Goal: Obtain resource: Download file/media

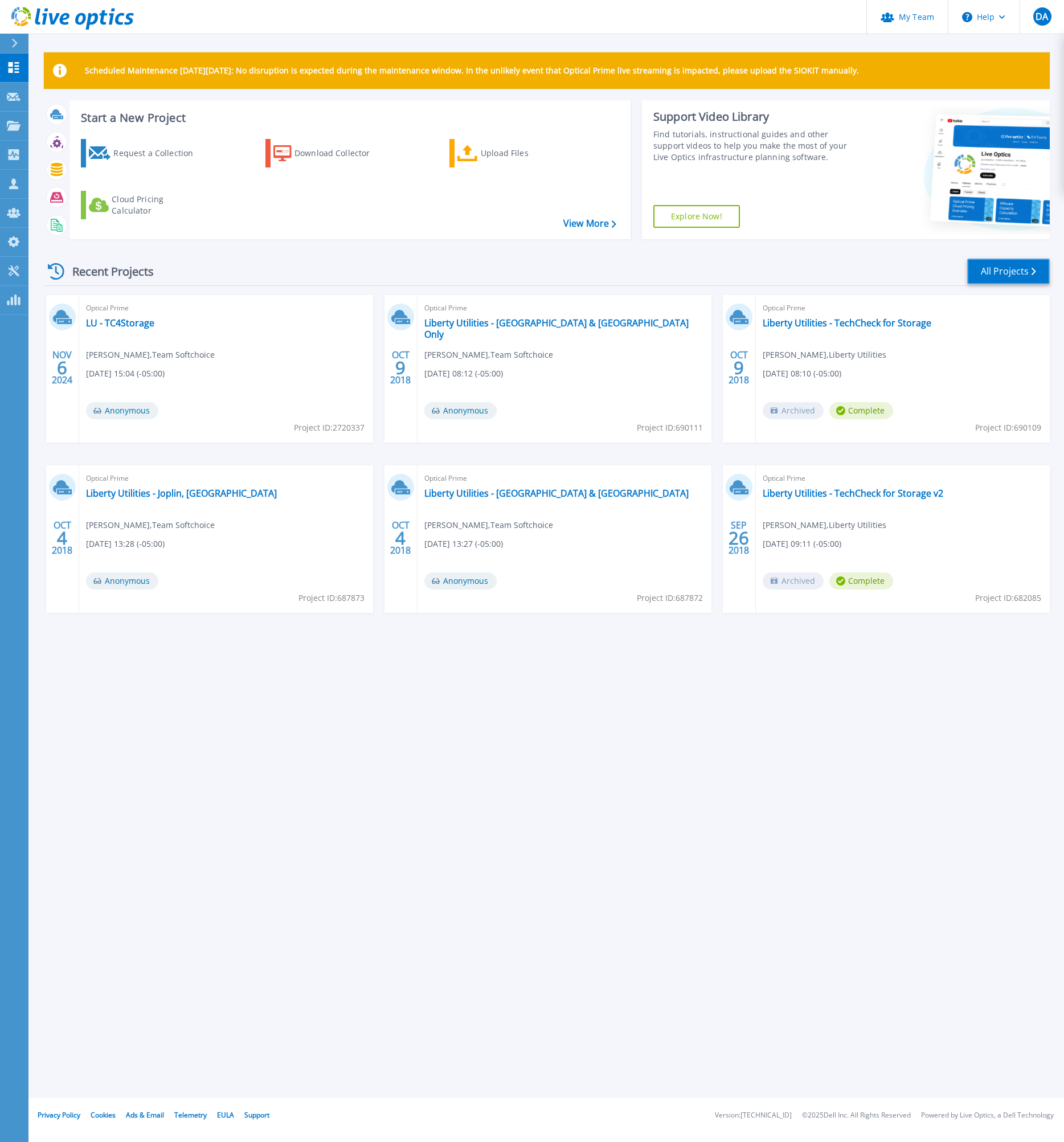
click at [993, 274] on link "All Projects" at bounding box center [1008, 271] width 82 height 26
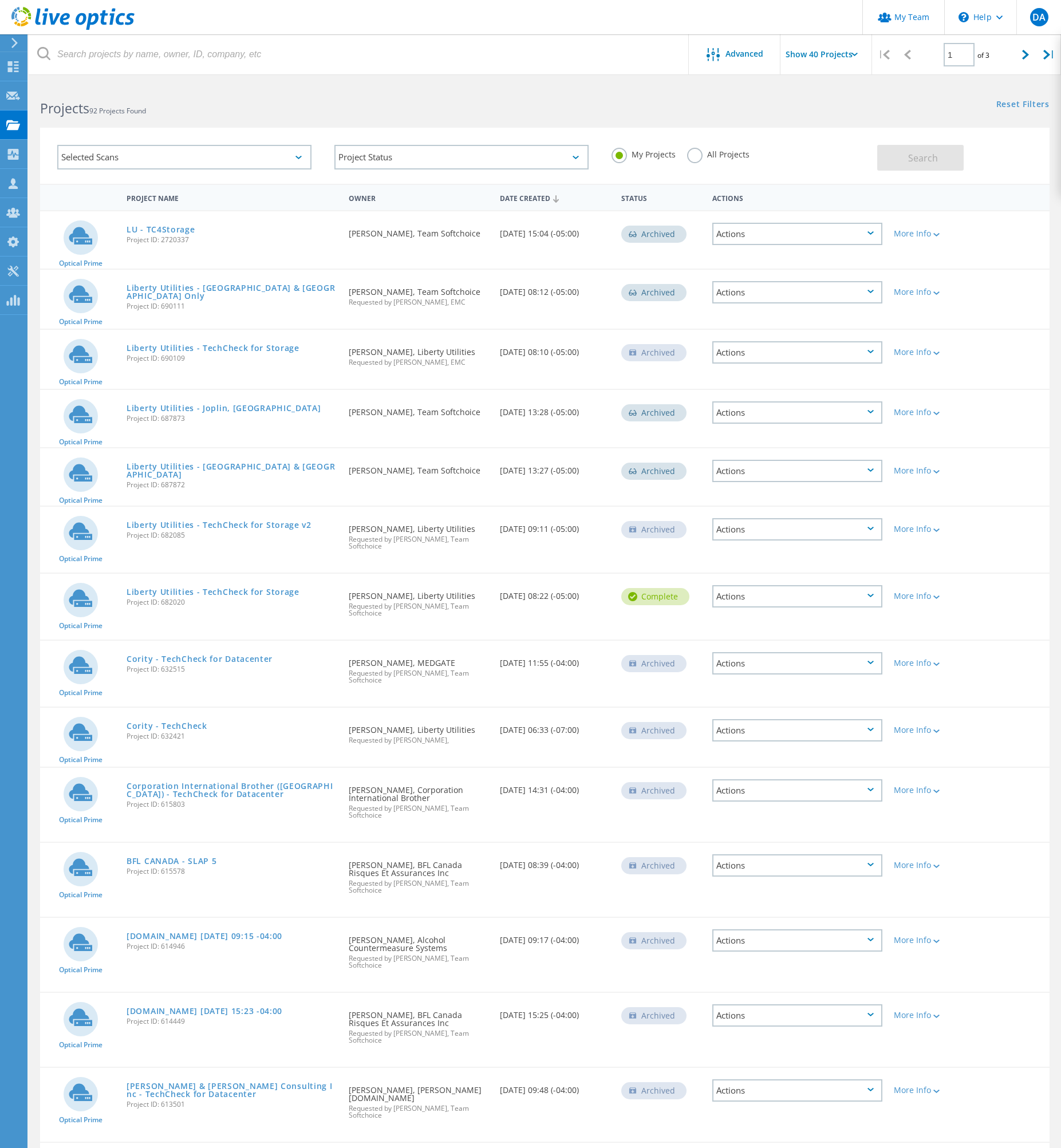
click at [701, 154] on label "All Projects" at bounding box center [718, 153] width 63 height 11
click at [0, 0] on input "All Projects" at bounding box center [0, 0] width 0 height 0
click at [918, 150] on button "Search" at bounding box center [920, 158] width 86 height 26
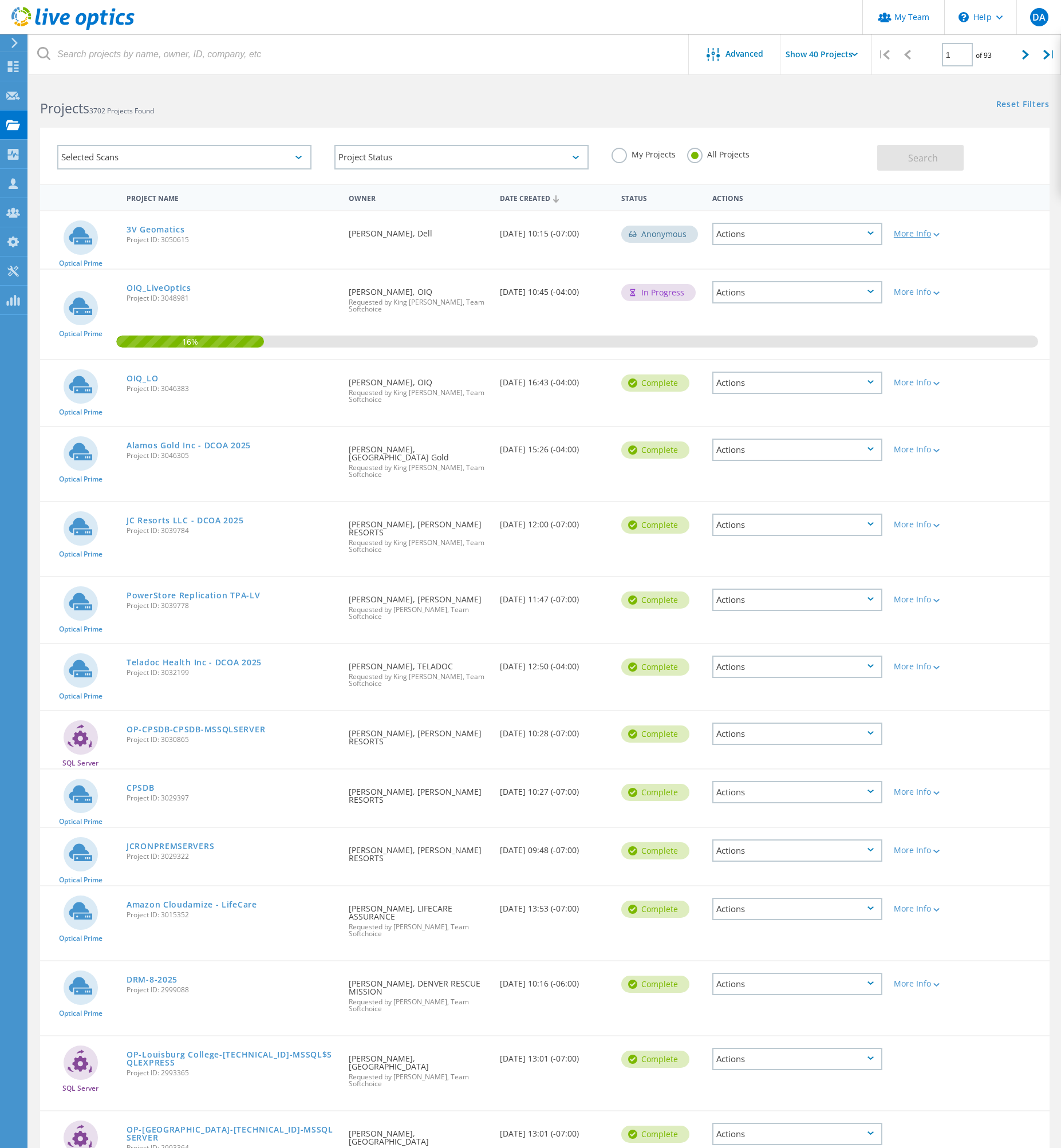
click at [907, 235] on div "More Info" at bounding box center [928, 233] width 69 height 8
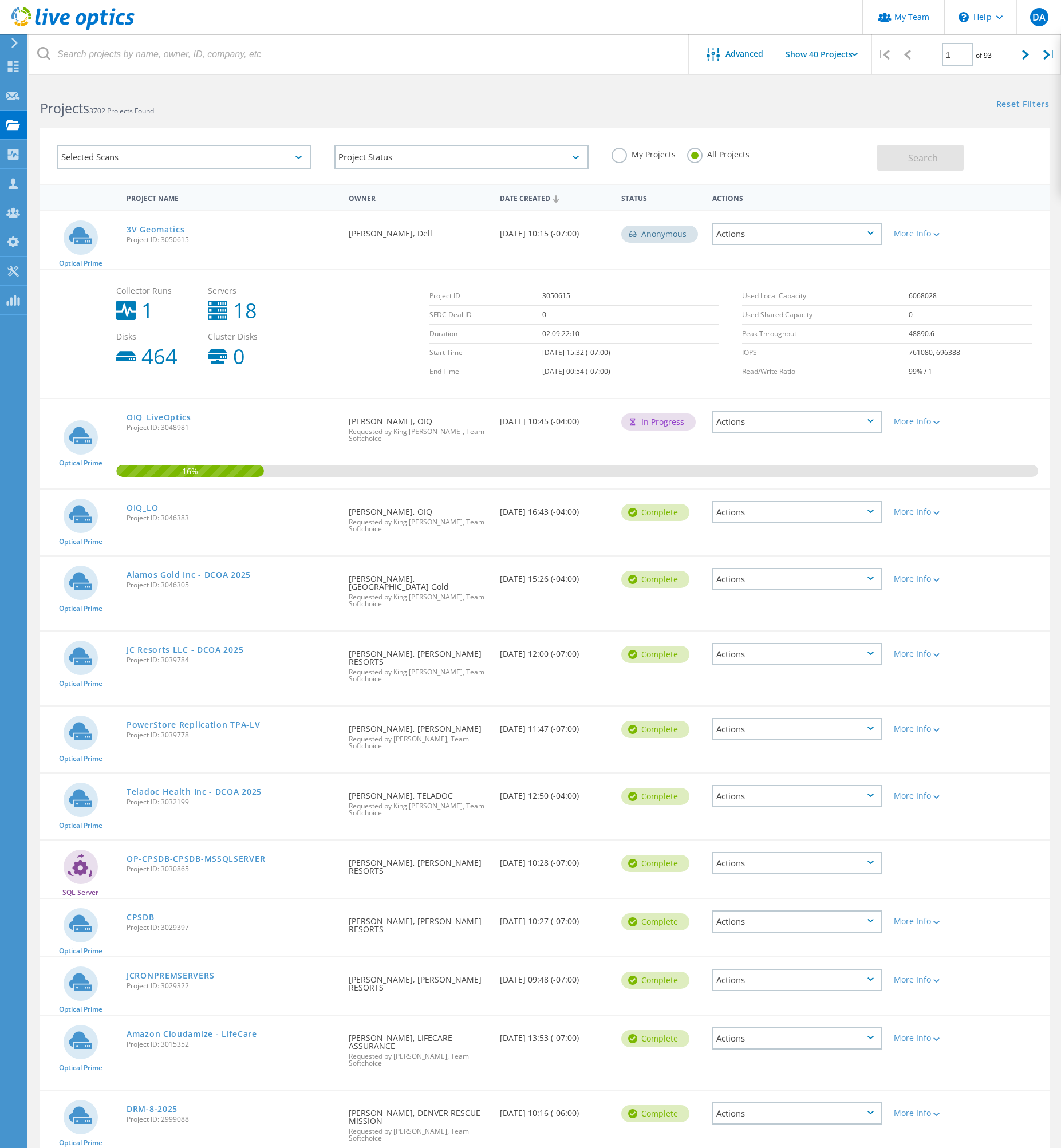
click at [873, 235] on div "Actions" at bounding box center [797, 233] width 170 height 22
click at [976, 245] on div "Optical Prime 3V Geomatics Project ID: 3050615 Requested By Sofia Baghdadi, Del…" at bounding box center [545, 240] width 1009 height 57
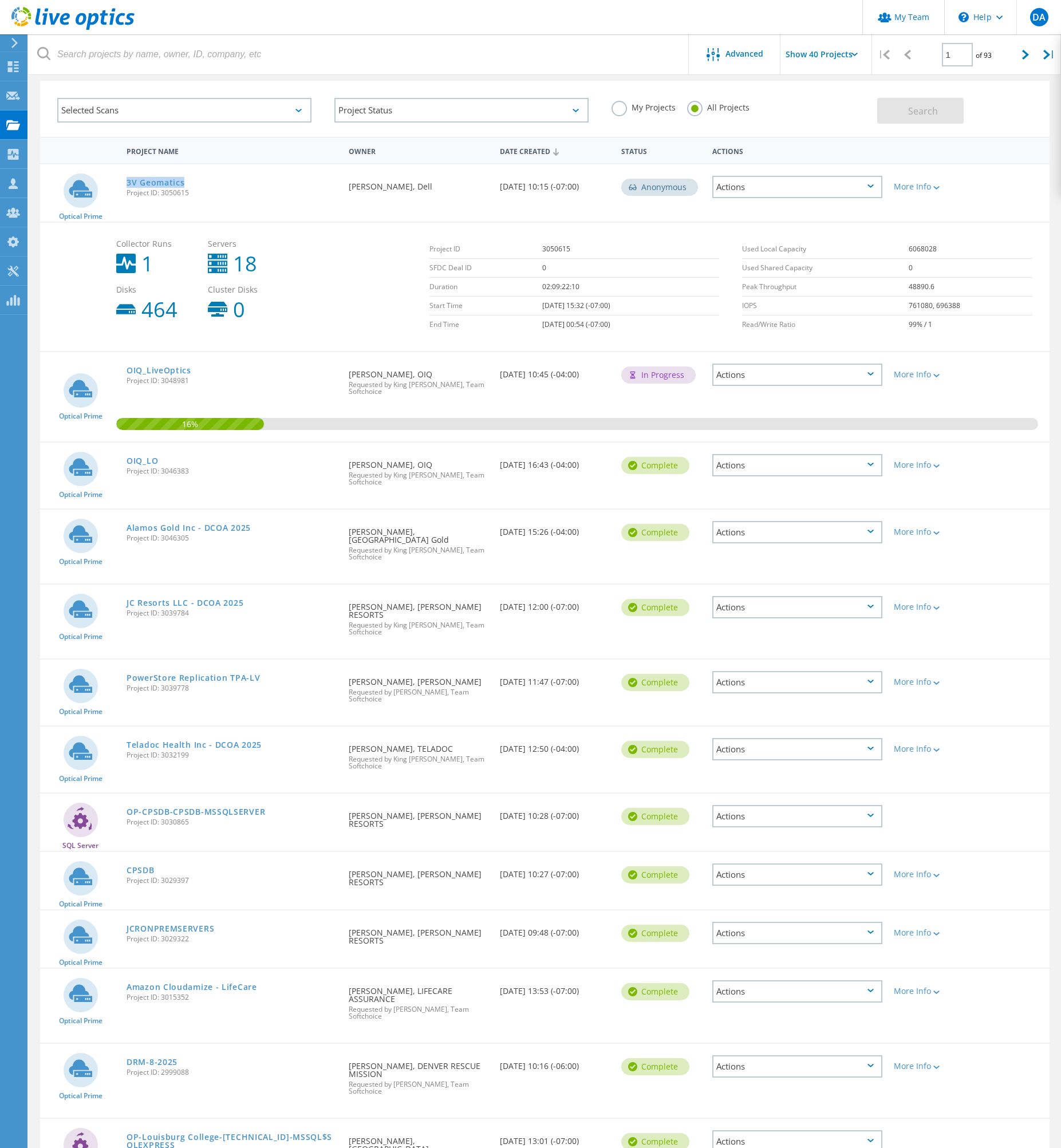
scroll to position [152, 0]
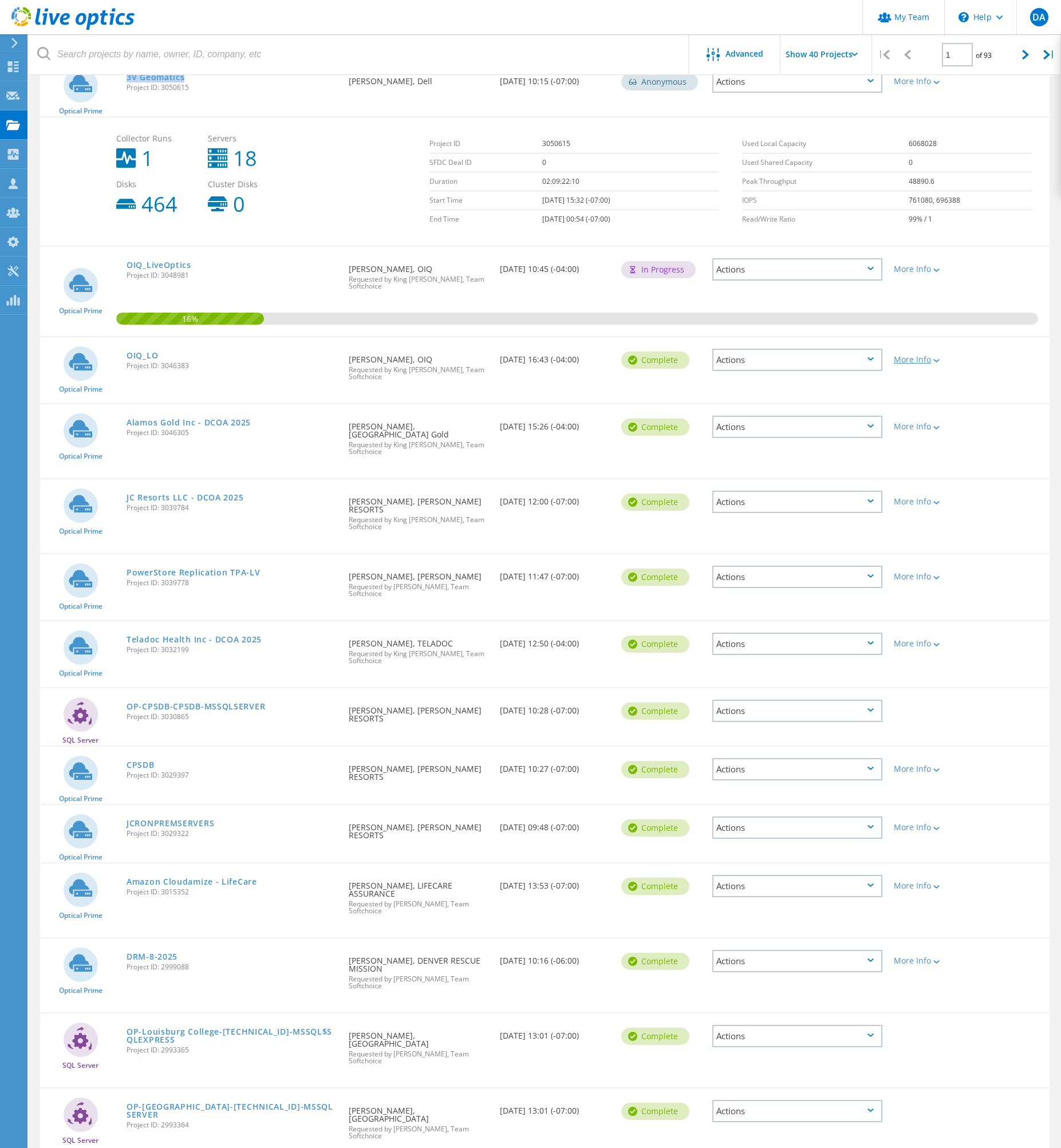
click at [936, 359] on icon at bounding box center [936, 361] width 7 height 4
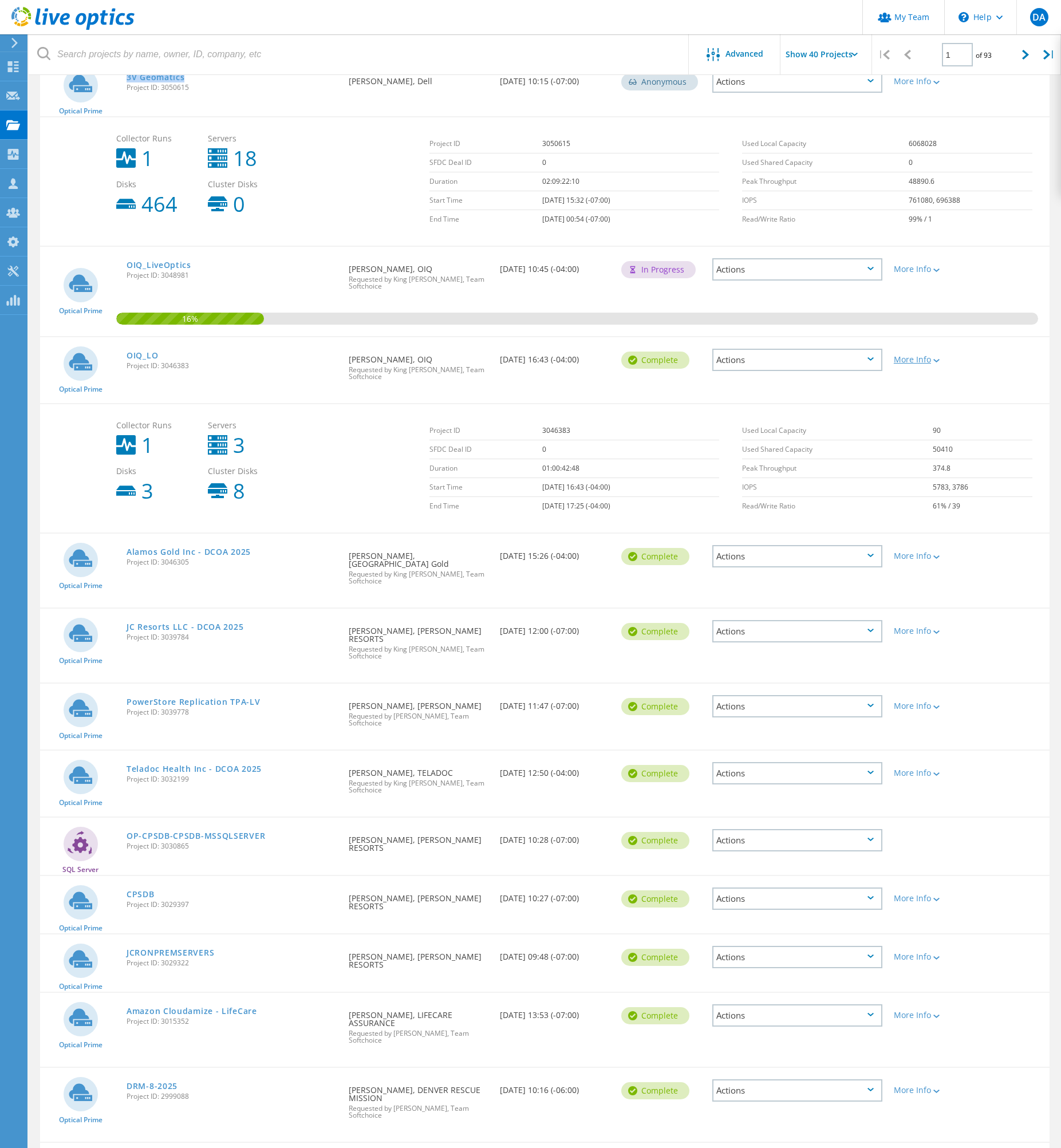
click at [938, 359] on icon at bounding box center [936, 361] width 7 height 4
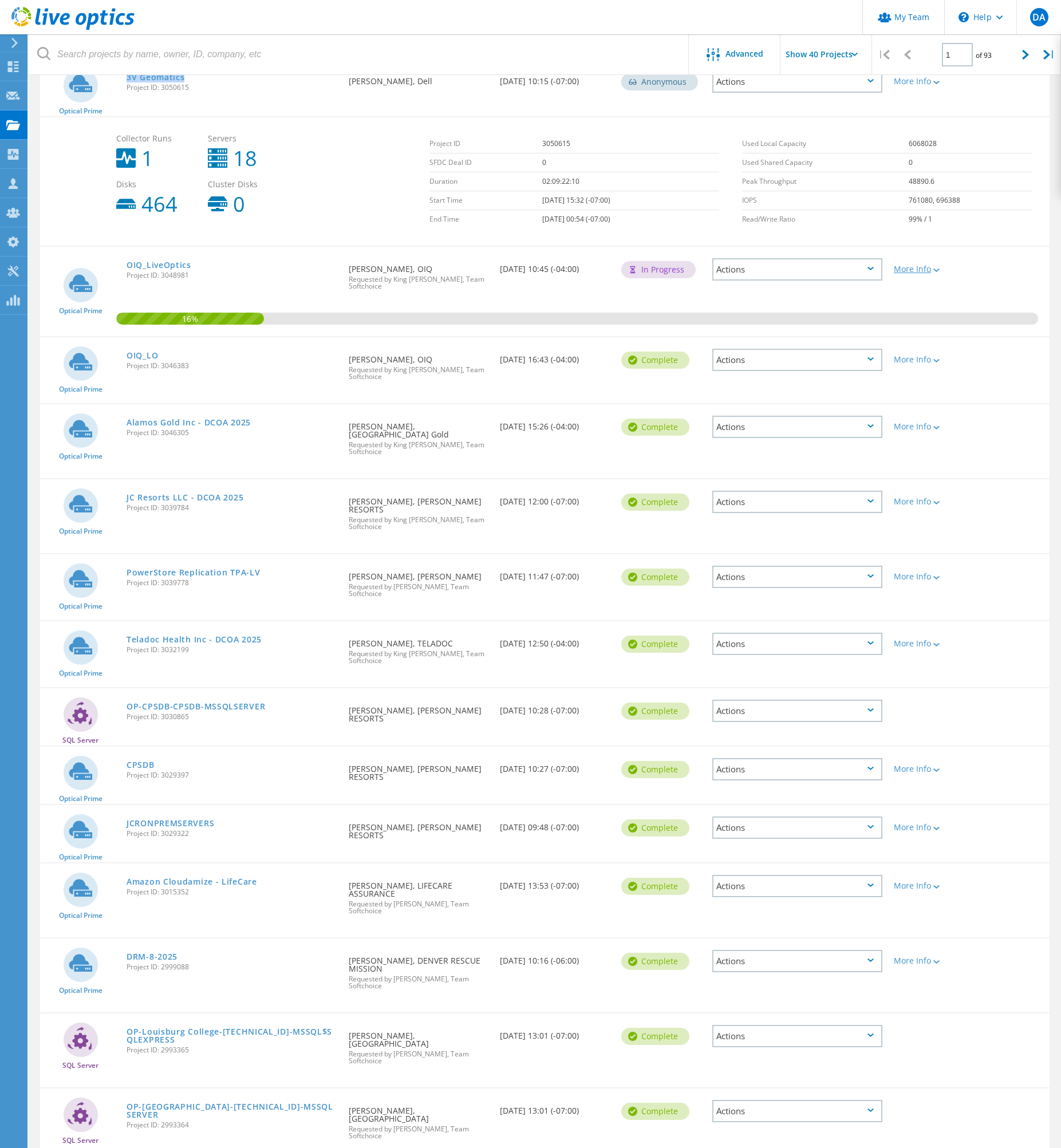
click at [935, 267] on div at bounding box center [935, 270] width 8 height 7
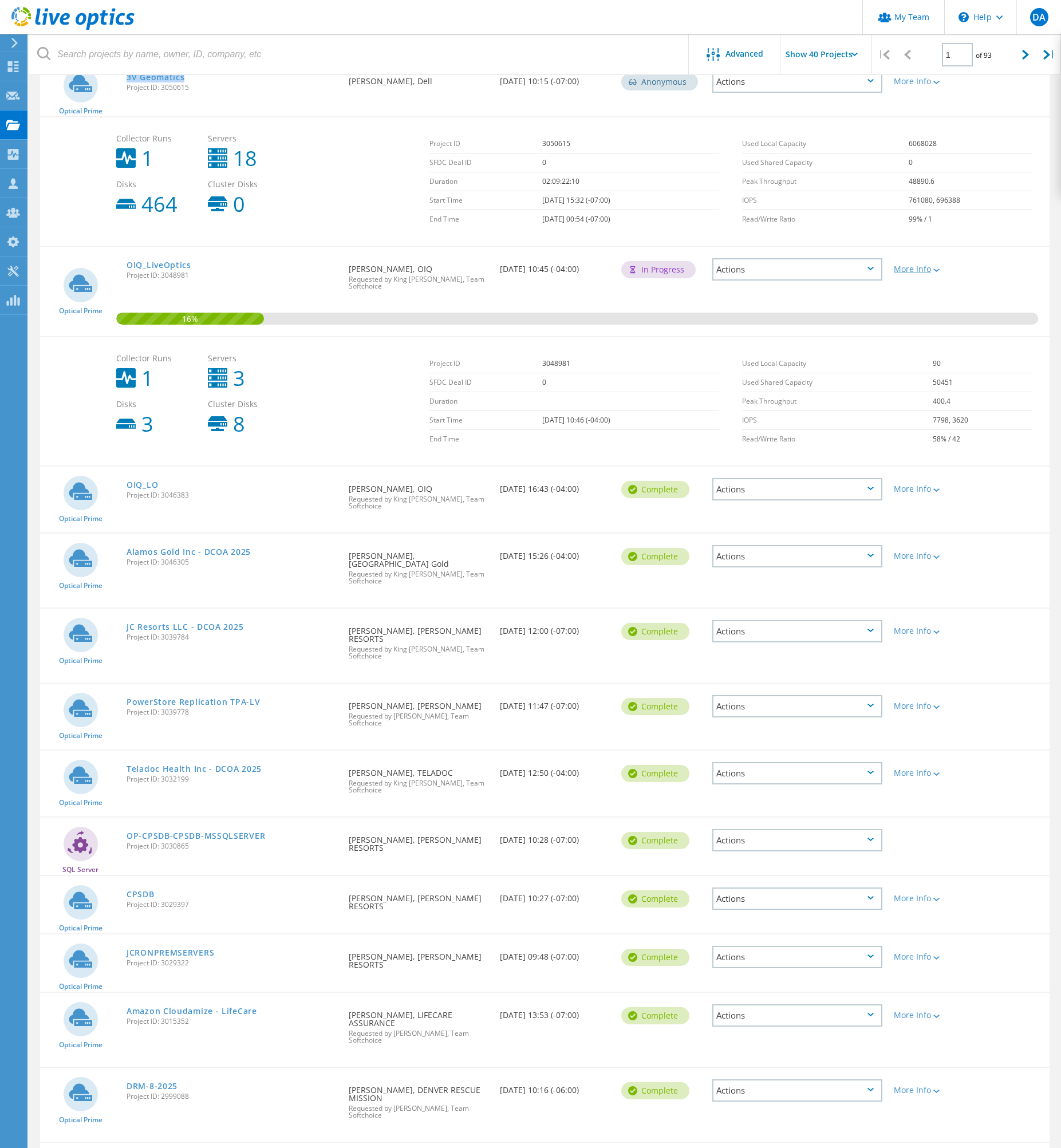
click at [935, 267] on div at bounding box center [935, 270] width 8 height 7
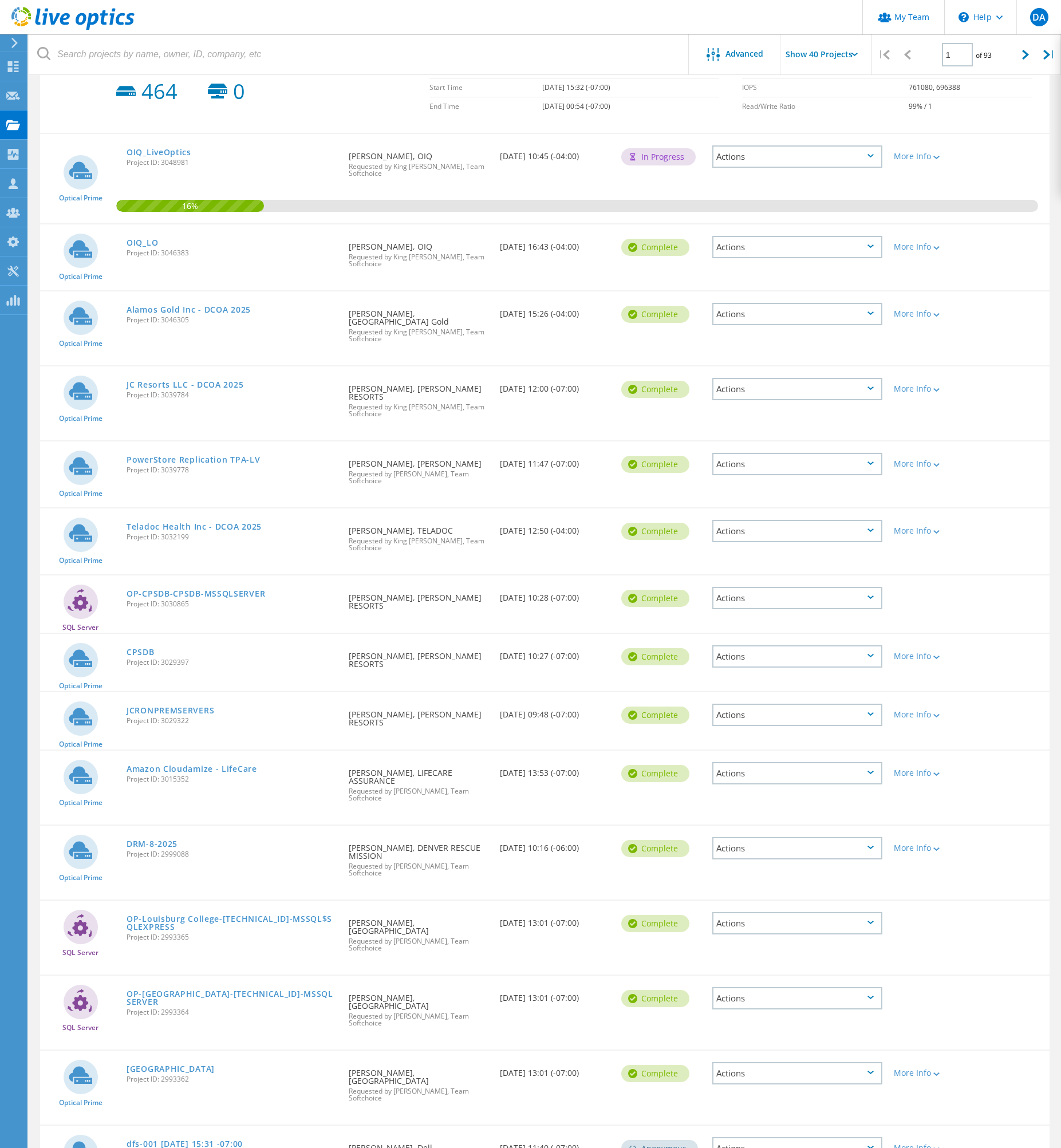
scroll to position [0, 0]
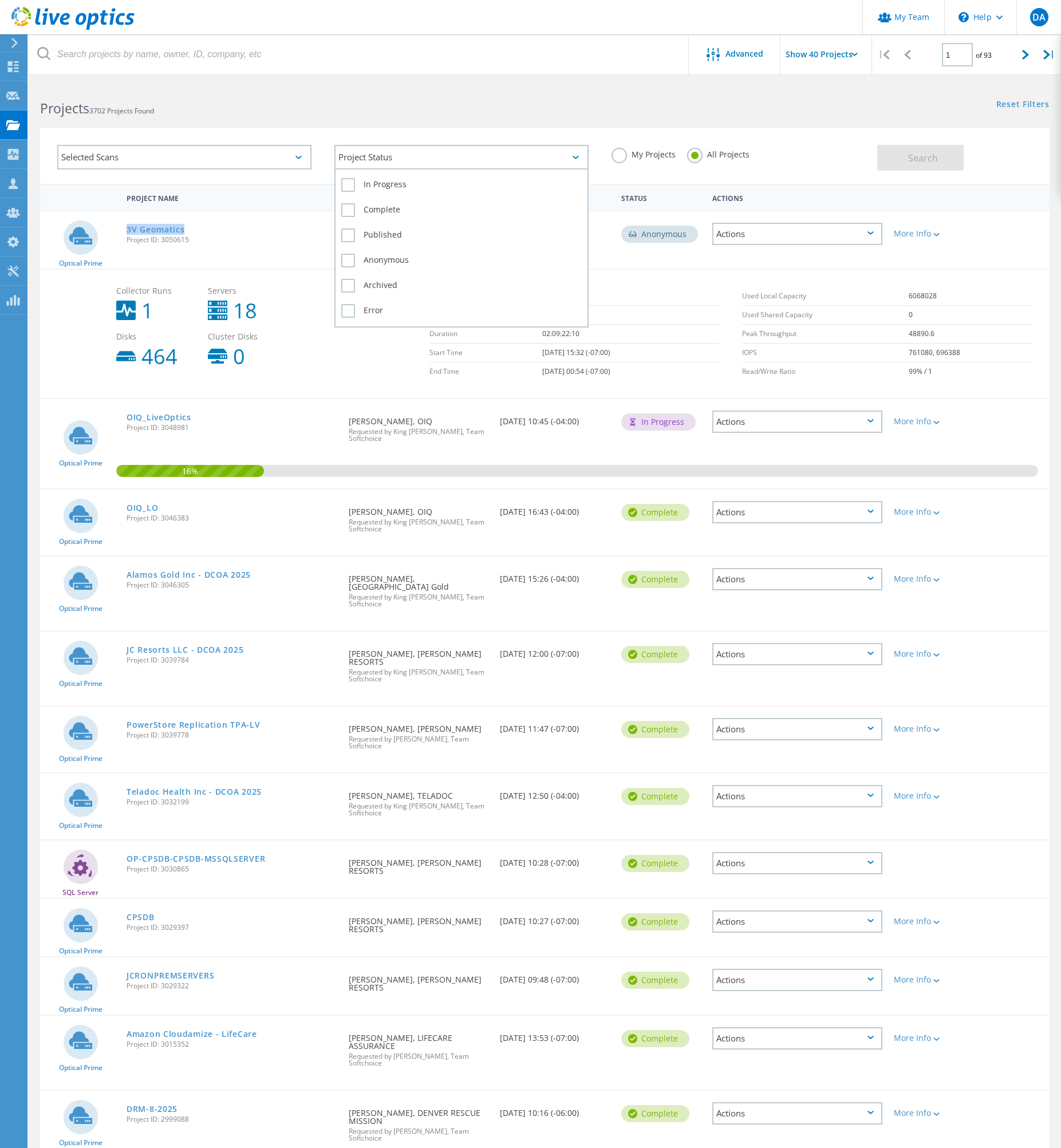
click at [351, 153] on div "Project Status" at bounding box center [462, 157] width 254 height 24
click at [302, 157] on div "Selected Scans" at bounding box center [184, 157] width 254 height 24
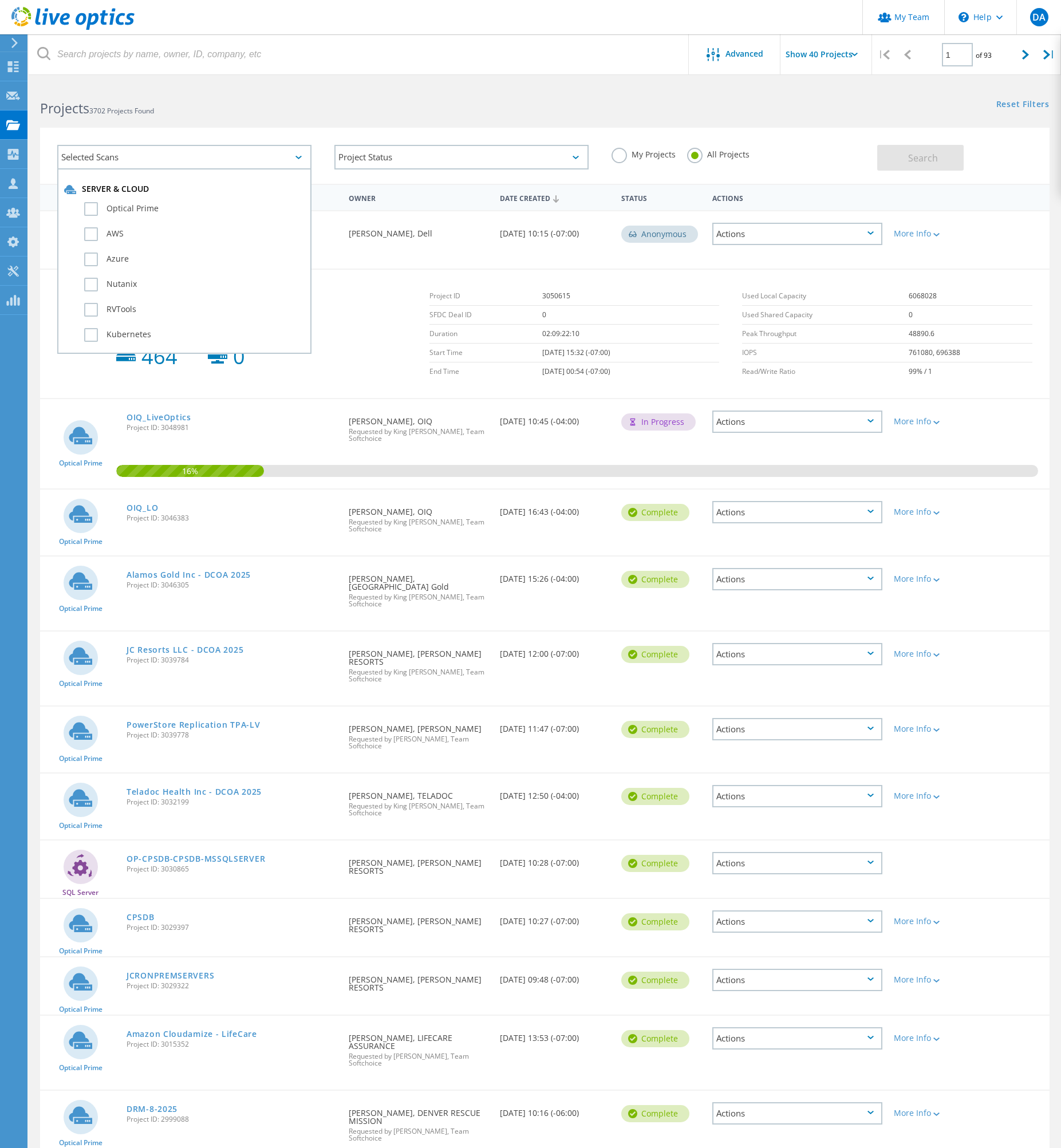
click at [321, 149] on div "Selected Scans Server & Cloud Optical Prime AWS Azure Nutanix RVTools Kubernete…" at bounding box center [184, 158] width 277 height 48
click at [923, 236] on div "More Info" at bounding box center [928, 233] width 69 height 8
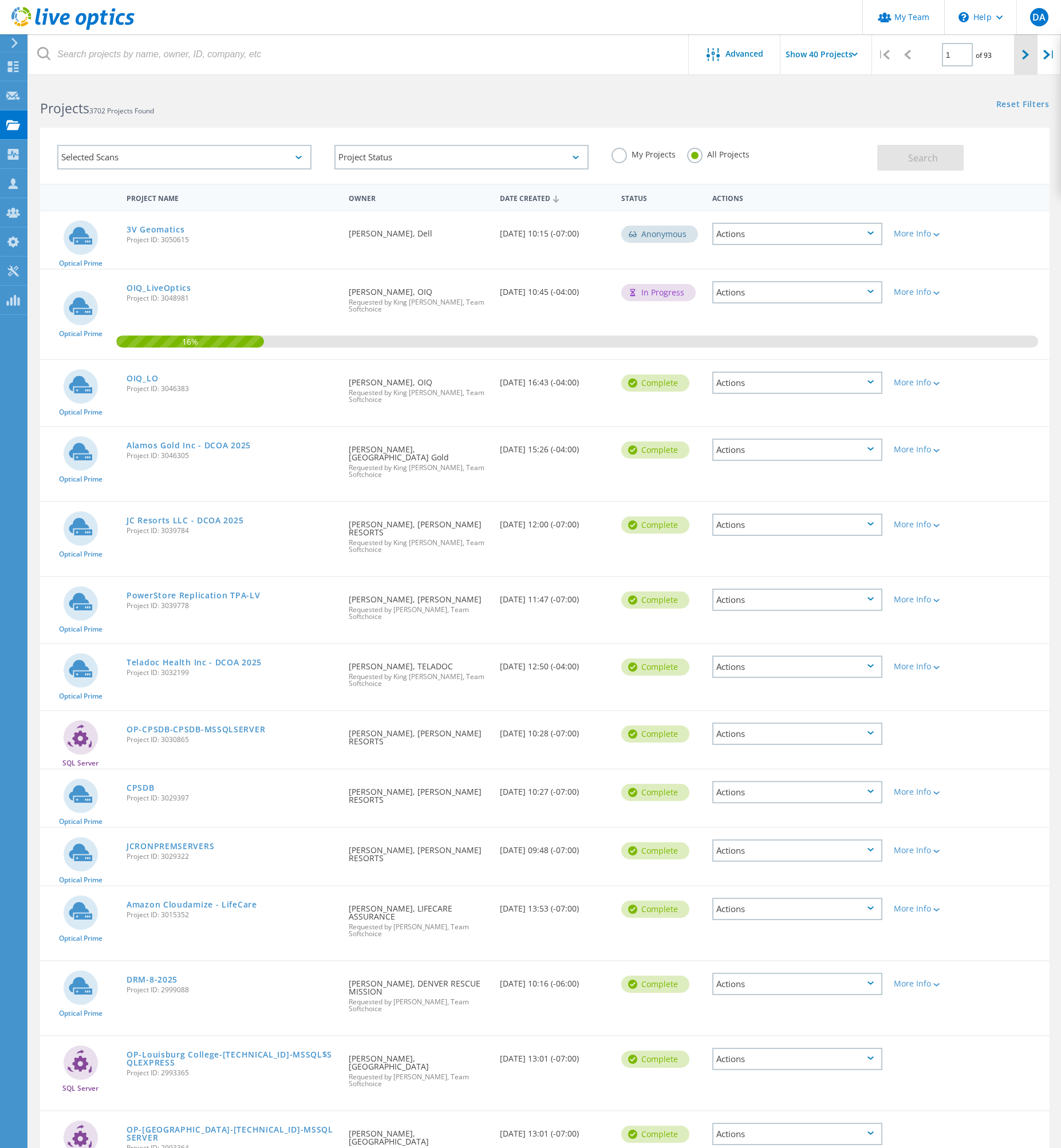
click at [1022, 50] on icon at bounding box center [1025, 55] width 7 height 10
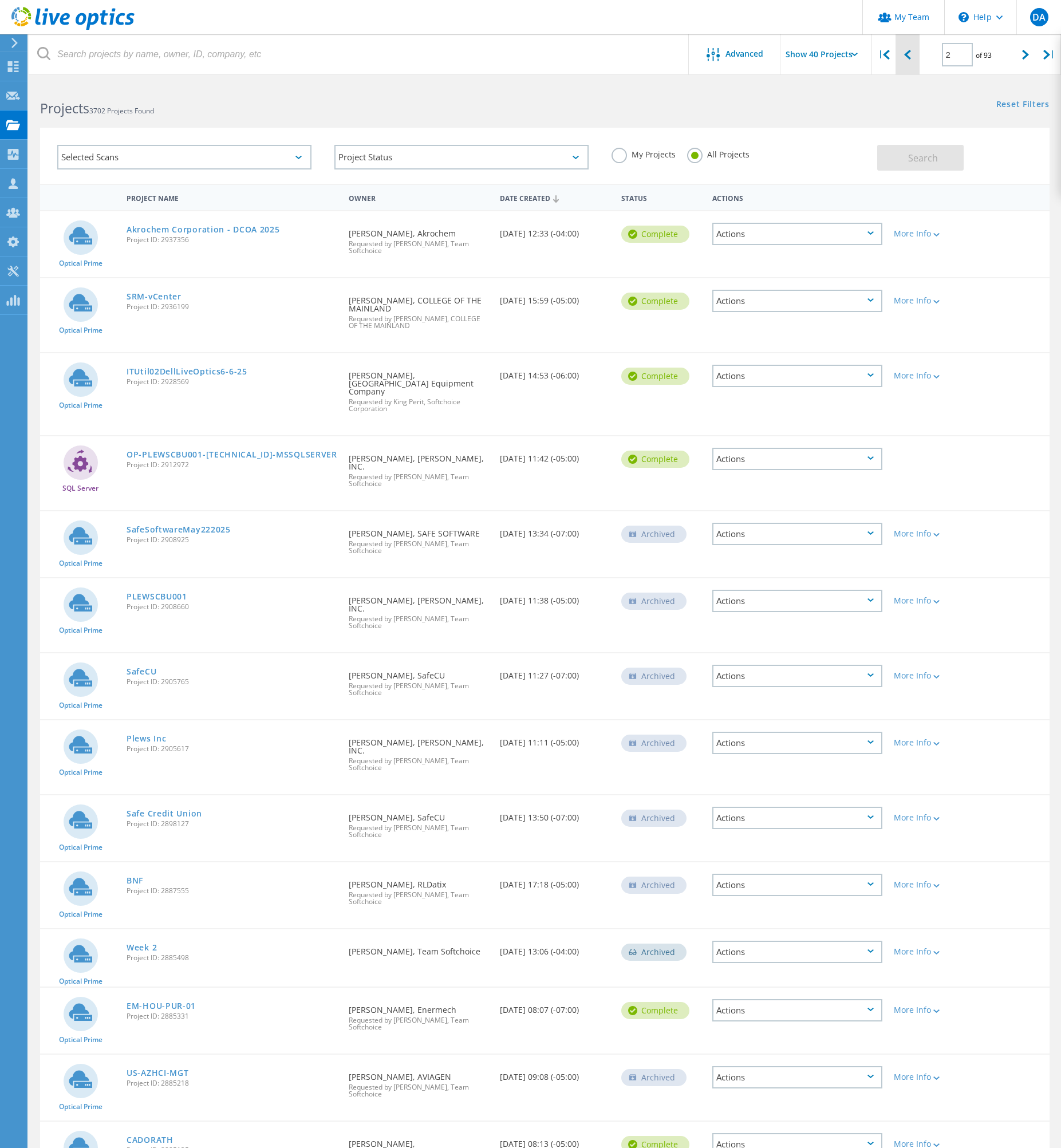
click at [908, 57] on icon at bounding box center [908, 55] width 7 height 10
type input "1"
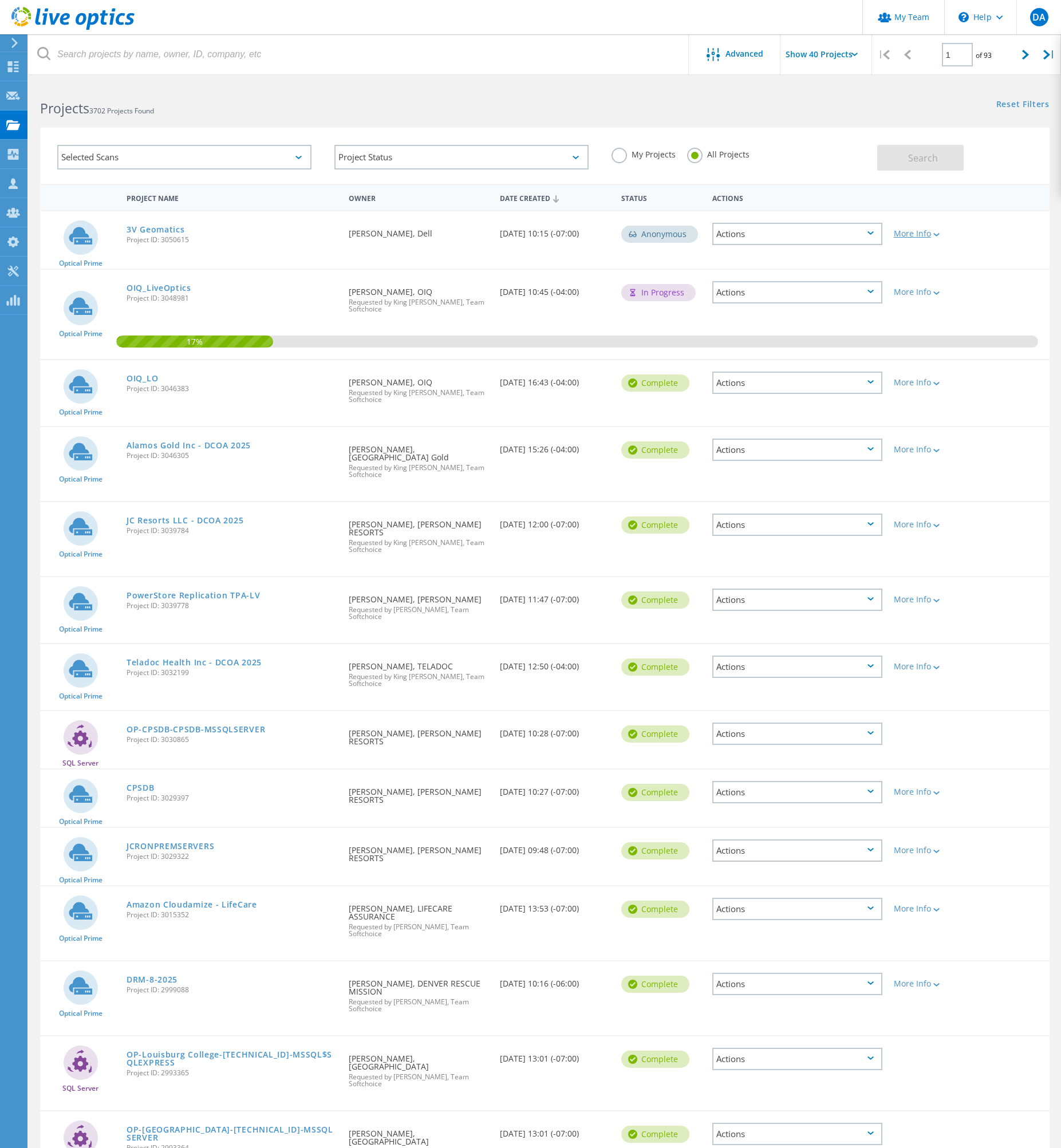
click at [904, 237] on div "More Info" at bounding box center [928, 233] width 69 height 8
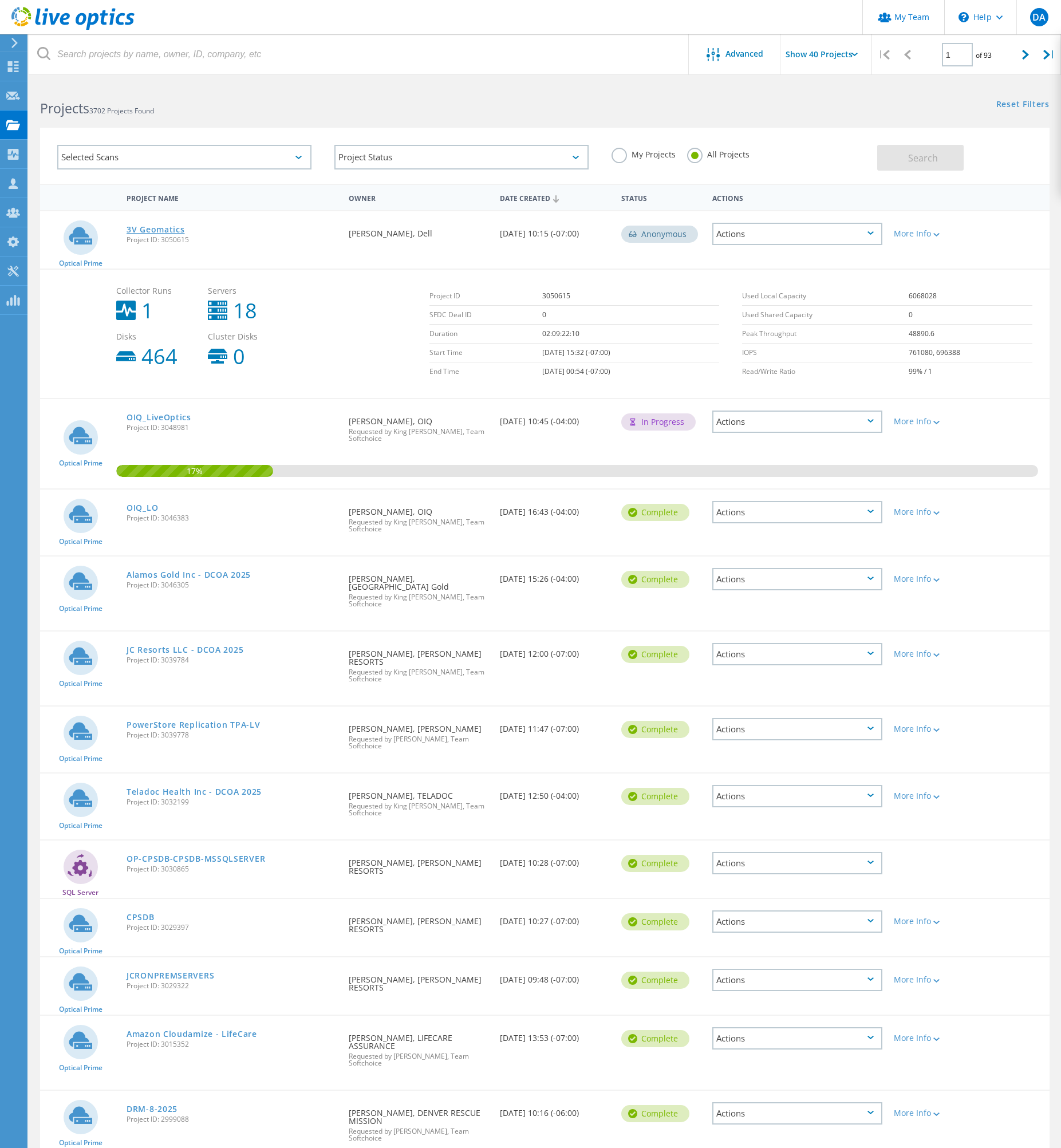
click at [153, 230] on link "3V Geomatics" at bounding box center [155, 229] width 58 height 8
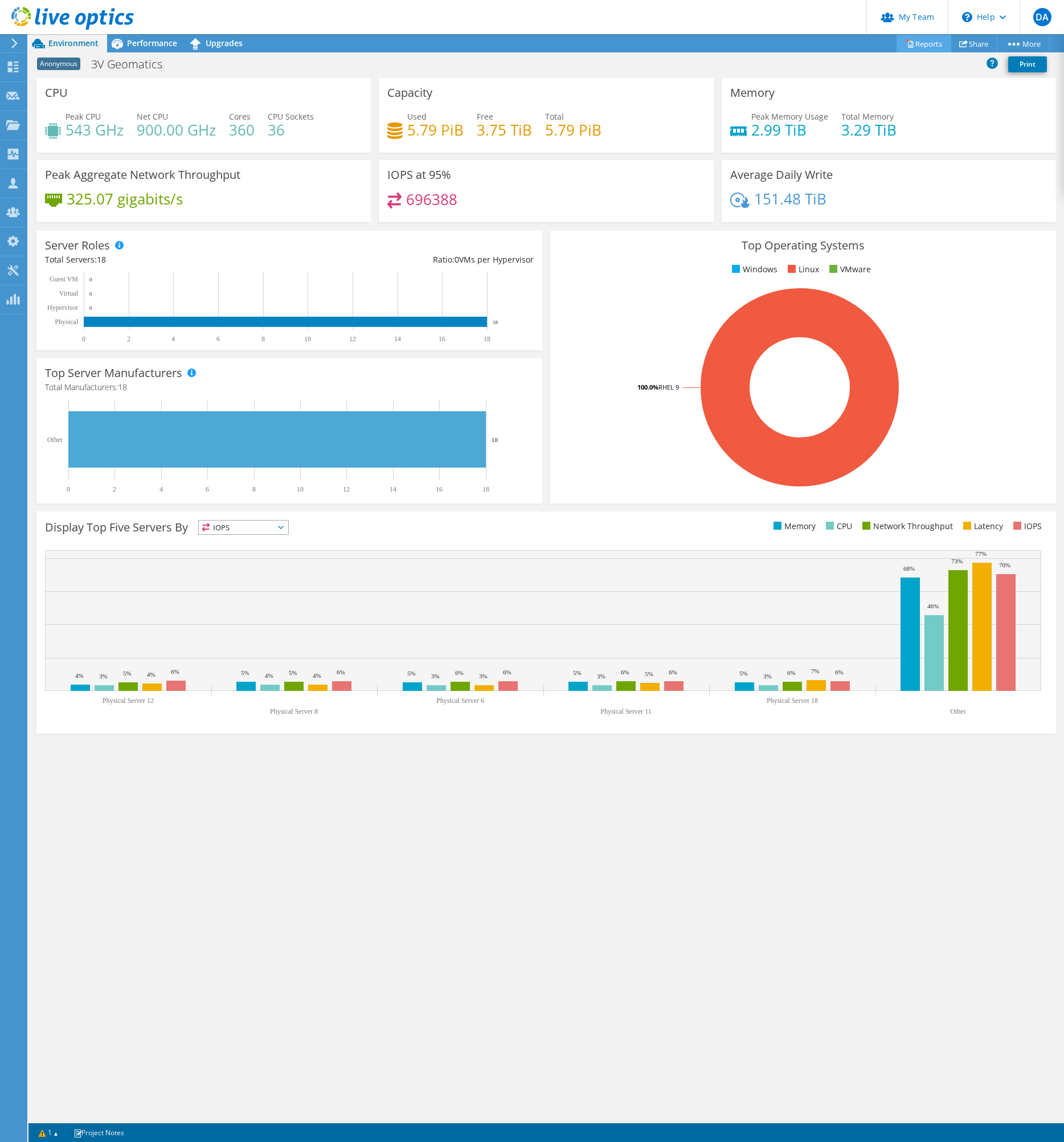
click at [926, 45] on link "Reports" at bounding box center [924, 44] width 55 height 18
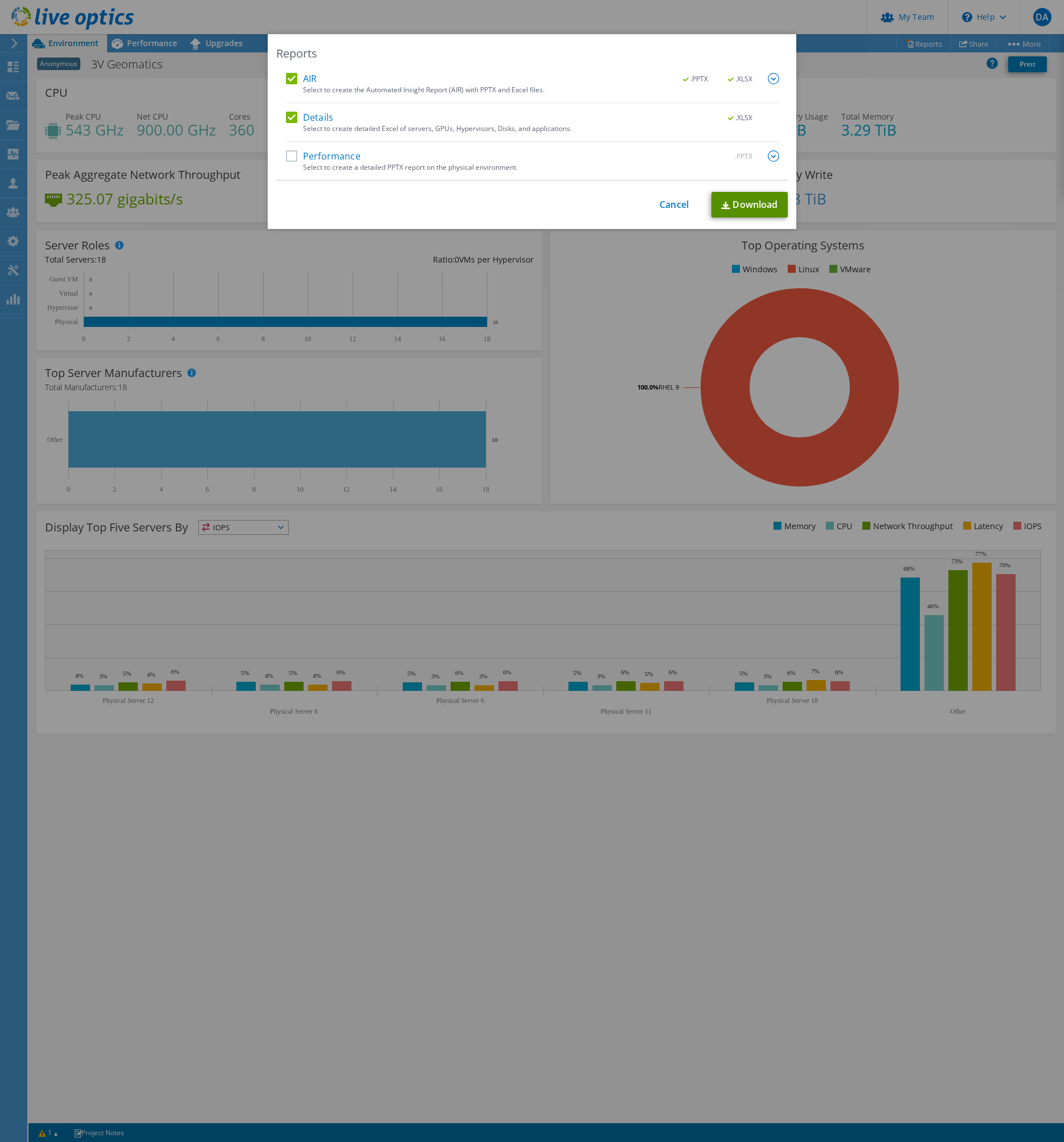
click at [756, 205] on link "Download" at bounding box center [749, 204] width 77 height 26
click at [494, 572] on div "Reports AIR .PPTX .XLSX Select to create the Automated Insight Report (AIR) wit…" at bounding box center [532, 571] width 1064 height 1074
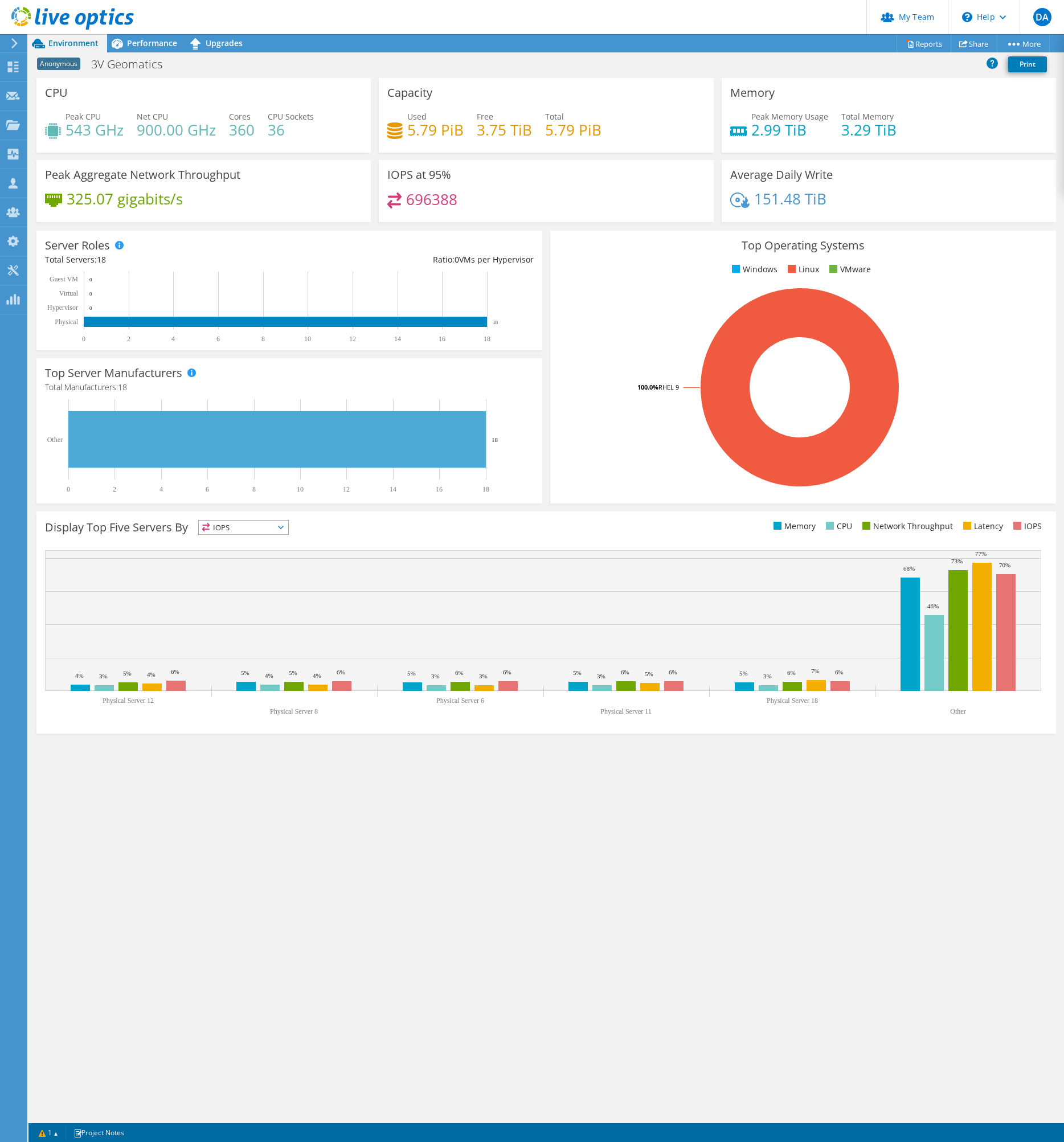
click at [262, 530] on span "IOPS" at bounding box center [243, 527] width 90 height 14
click at [255, 553] on li "Memory" at bounding box center [243, 558] width 90 height 16
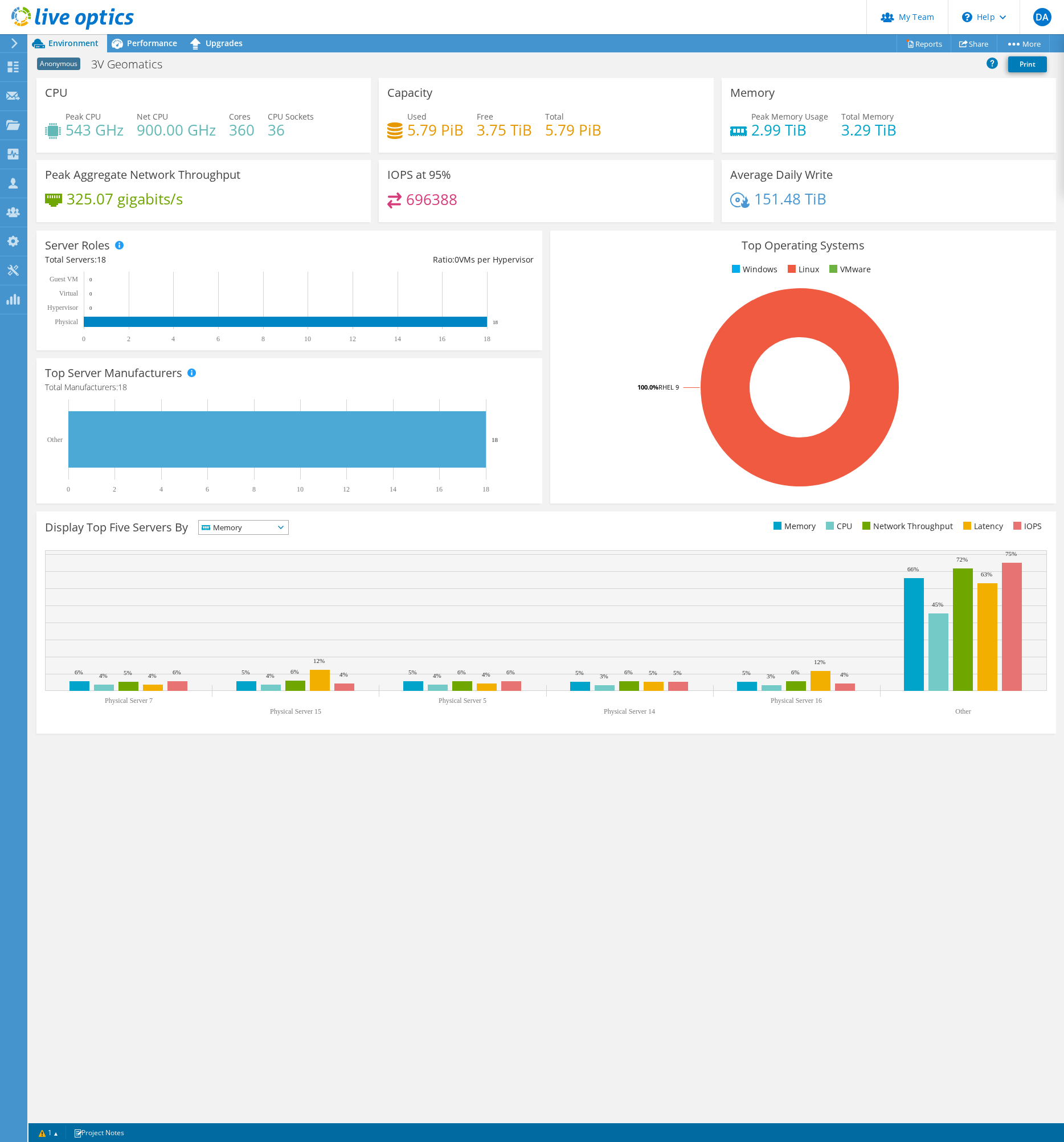
click at [255, 529] on span "Memory" at bounding box center [236, 527] width 75 height 14
click at [260, 575] on li "CPU" at bounding box center [243, 574] width 90 height 16
click at [252, 529] on span "CPU" at bounding box center [236, 527] width 75 height 14
click at [262, 603] on li "Latency" at bounding box center [243, 606] width 90 height 16
click at [258, 525] on span "Latency" at bounding box center [236, 527] width 75 height 14
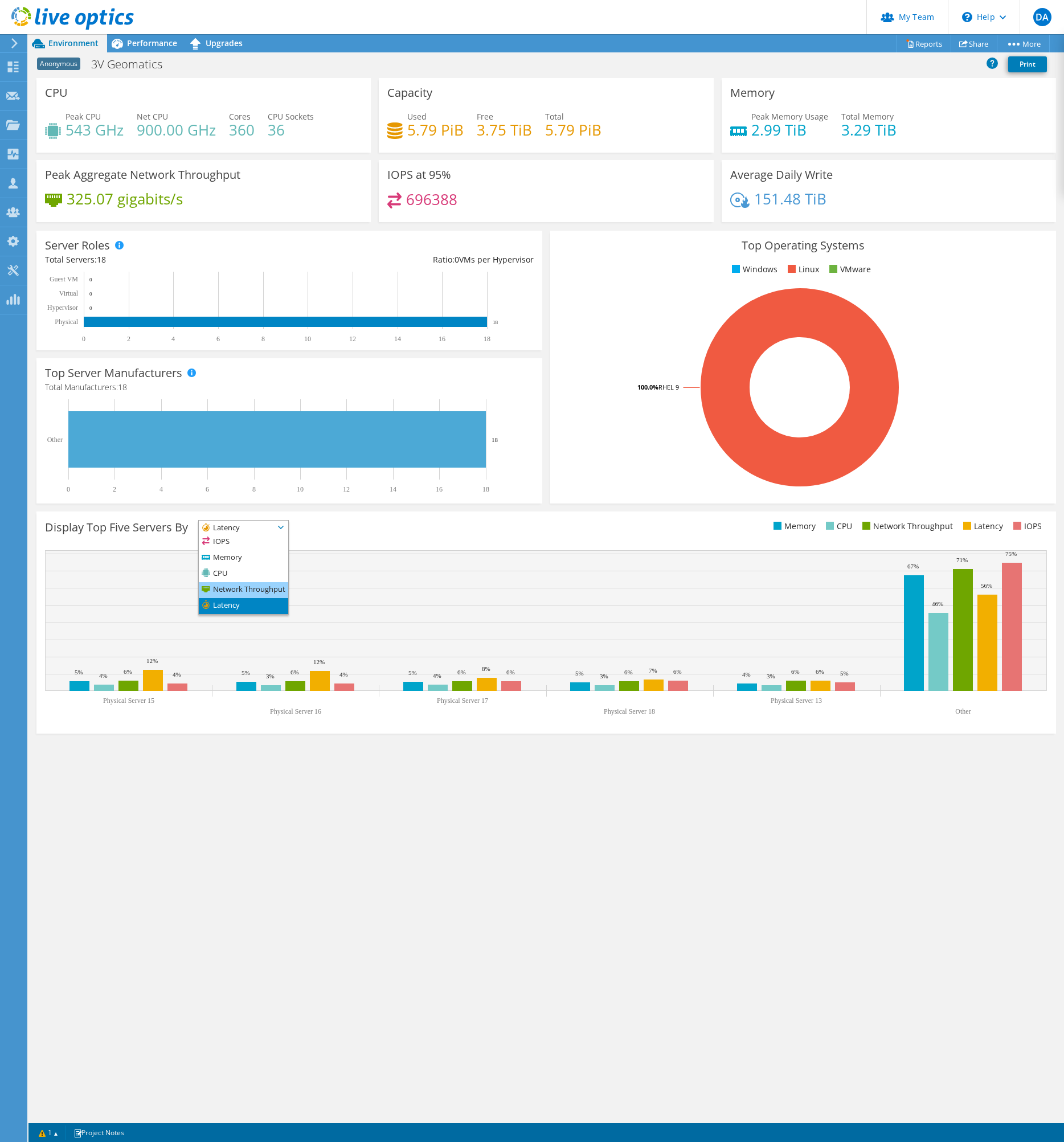
click at [262, 590] on li "Network Throughput" at bounding box center [243, 590] width 90 height 16
click at [228, 46] on span "Upgrades" at bounding box center [224, 43] width 37 height 11
